Goal: Find specific page/section: Find specific page/section

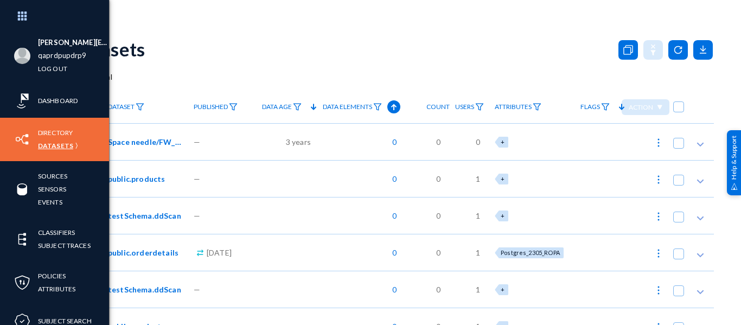
drag, startPoint x: 0, startPoint y: 0, endPoint x: 48, endPoint y: 140, distance: 148.5
click at [46, 130] on link "Directory" at bounding box center [55, 132] width 35 height 12
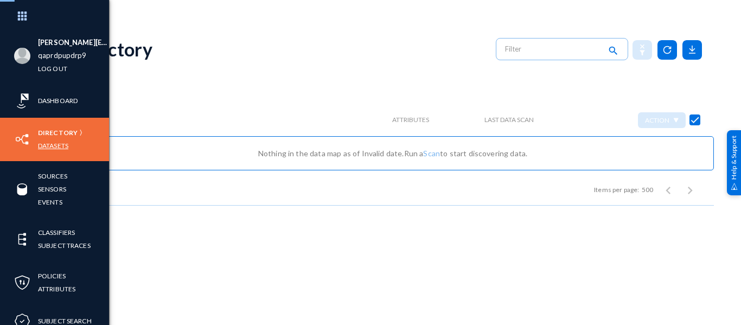
checkbox input "false"
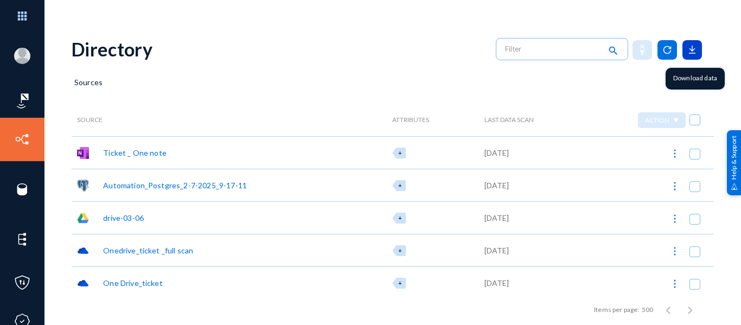
click at [687, 49] on icon at bounding box center [692, 50] width 20 height 20
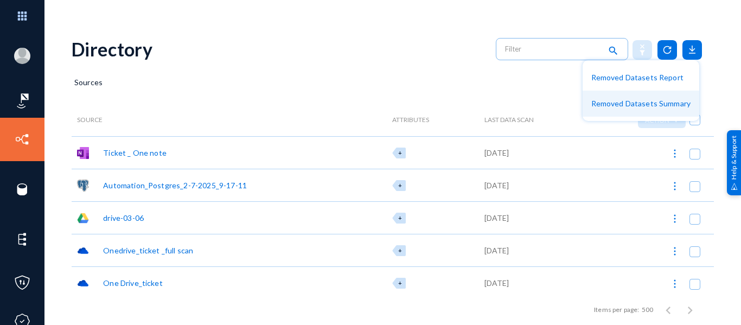
click at [631, 105] on button "Removed Datasets Summary" at bounding box center [640, 104] width 117 height 26
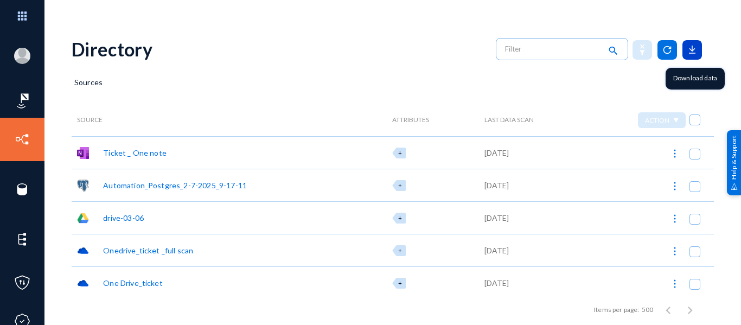
click at [689, 47] on icon at bounding box center [692, 50] width 20 height 20
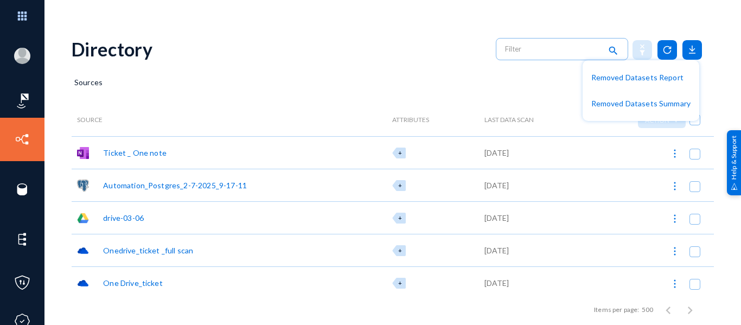
click at [348, 93] on div at bounding box center [370, 162] width 741 height 325
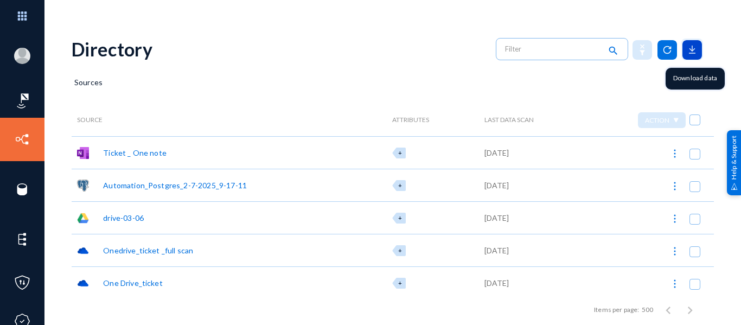
click at [684, 58] on icon at bounding box center [692, 50] width 20 height 20
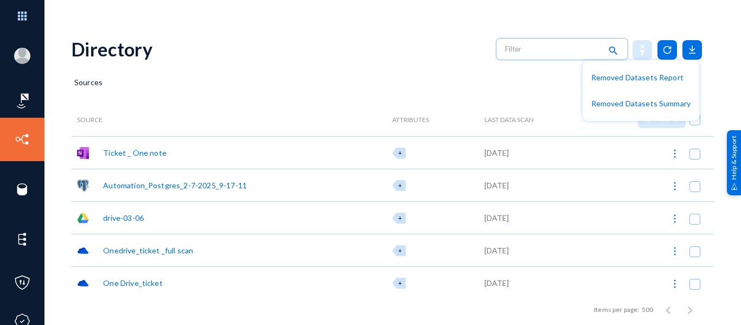
click at [426, 71] on div at bounding box center [370, 162] width 741 height 325
click at [420, 54] on div "Directory search" at bounding box center [393, 49] width 642 height 44
click at [393, 66] on div "Directory search" at bounding box center [393, 49] width 642 height 44
click at [318, 112] on div "Source" at bounding box center [207, 120] width 271 height 33
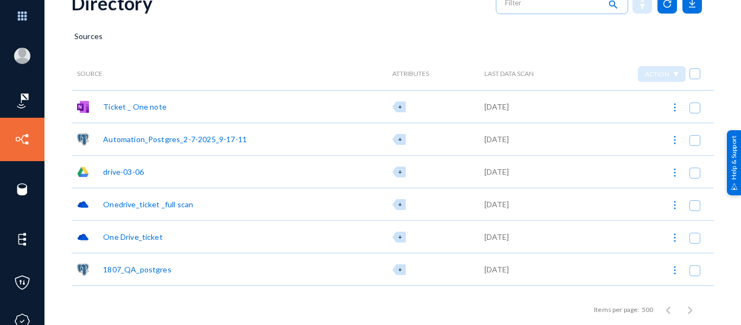
scroll to position [5, 0]
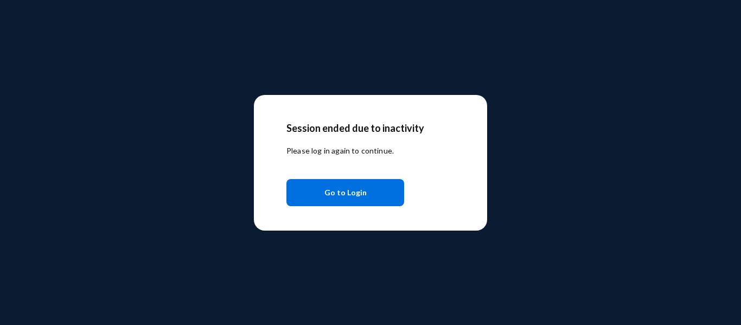
click at [336, 195] on span "Go to Login" at bounding box center [345, 193] width 42 height 20
